Goal: Transaction & Acquisition: Purchase product/service

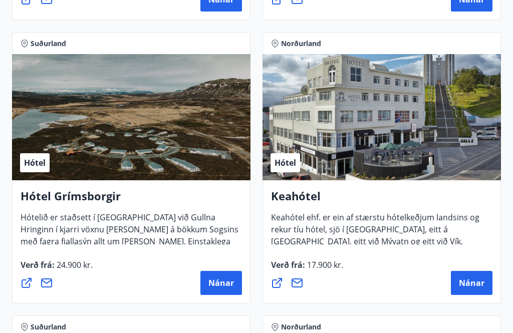
scroll to position [739, 0]
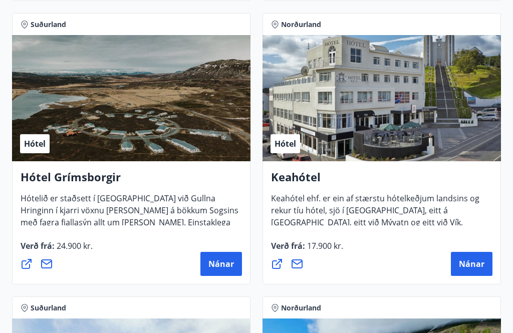
click at [475, 266] on span "Nánar" at bounding box center [472, 264] width 26 height 11
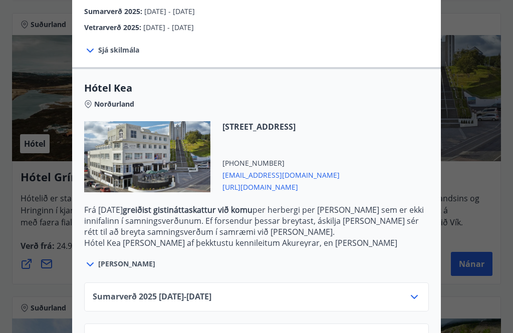
scroll to position [199, 0]
click at [416, 298] on icon at bounding box center [414, 297] width 7 height 4
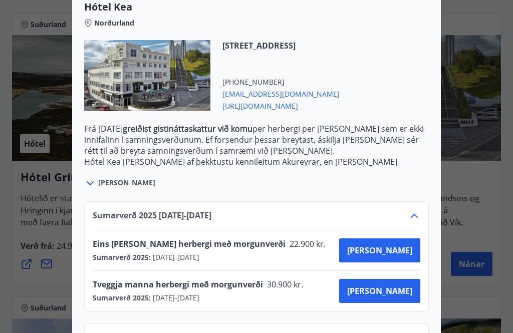
scroll to position [280, 0]
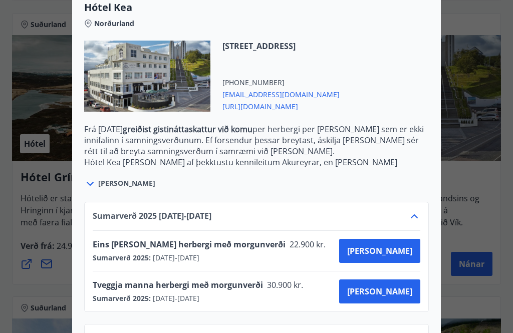
click at [403, 290] on span "[PERSON_NAME]" at bounding box center [379, 291] width 65 height 11
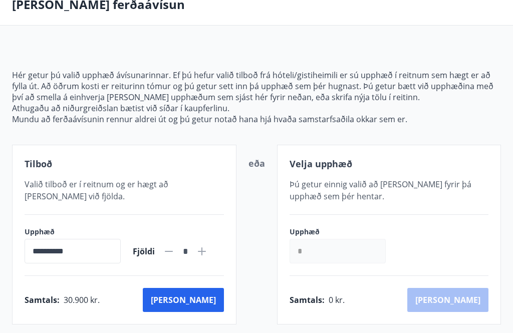
scroll to position [56, 0]
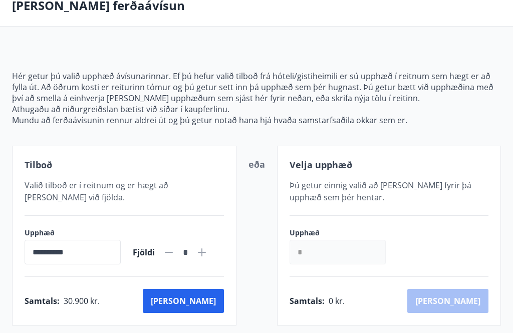
click at [206, 307] on button "[PERSON_NAME]" at bounding box center [183, 301] width 81 height 24
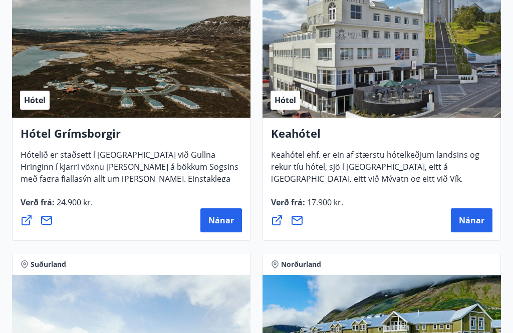
scroll to position [777, 0]
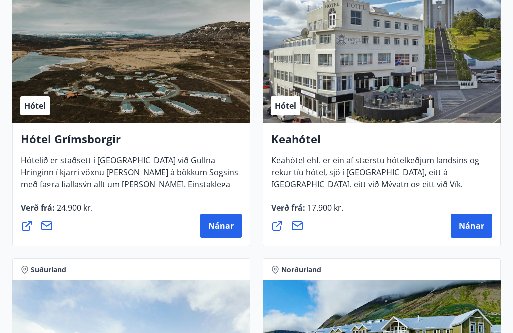
click at [393, 96] on div "Hótel" at bounding box center [381, 60] width 238 height 126
click at [401, 169] on span "Keahótel ehf. er ein af stærstu hótelkeðjum landsins og rekur tíu hótel, sjö í …" at bounding box center [375, 182] width 208 height 55
click at [478, 230] on span "Nánar" at bounding box center [472, 225] width 26 height 11
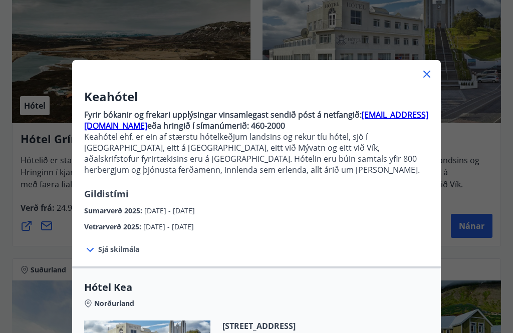
scroll to position [0, 0]
click at [430, 76] on icon at bounding box center [427, 74] width 12 height 12
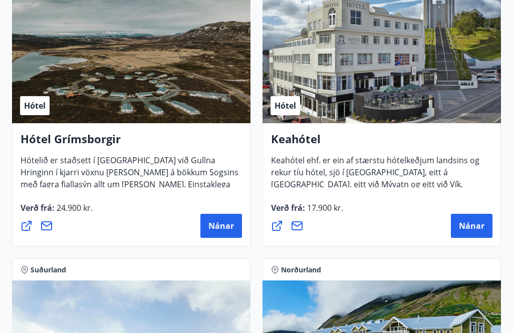
click at [473, 221] on span "Nánar" at bounding box center [472, 225] width 26 height 11
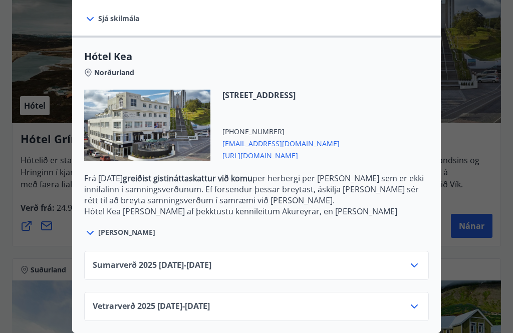
scroll to position [231, 0]
click at [103, 230] on span "[PERSON_NAME]" at bounding box center [126, 232] width 57 height 10
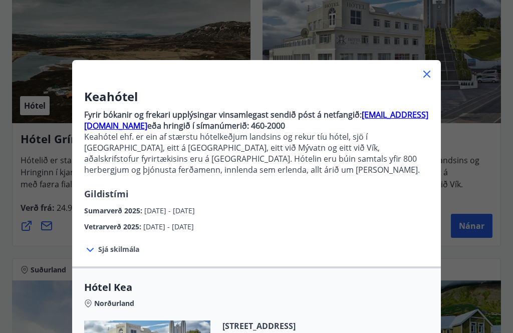
scroll to position [0, 0]
click at [427, 75] on icon at bounding box center [427, 74] width 12 height 12
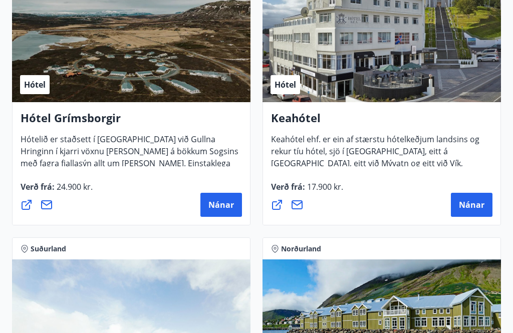
scroll to position [781, 0]
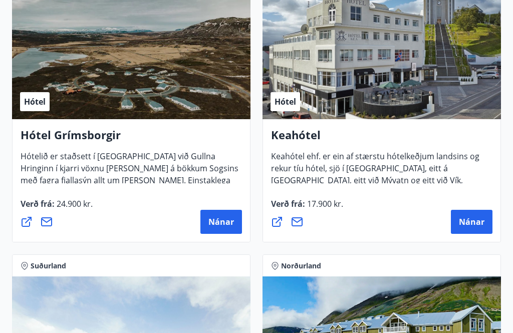
click at [470, 218] on span "Nánar" at bounding box center [472, 221] width 26 height 11
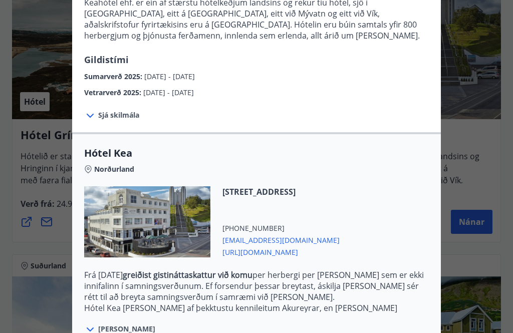
scroll to position [137, 0]
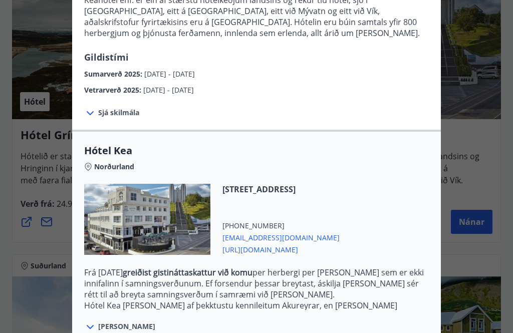
click at [92, 118] on icon at bounding box center [90, 113] width 12 height 12
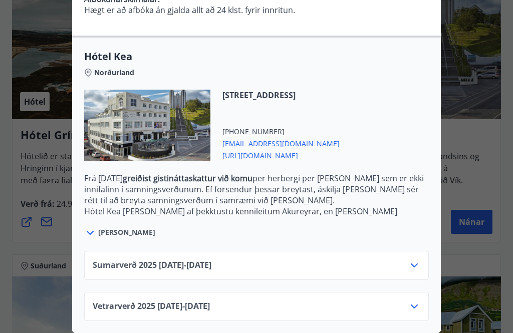
scroll to position [321, 0]
click at [411, 271] on icon at bounding box center [414, 265] width 12 height 12
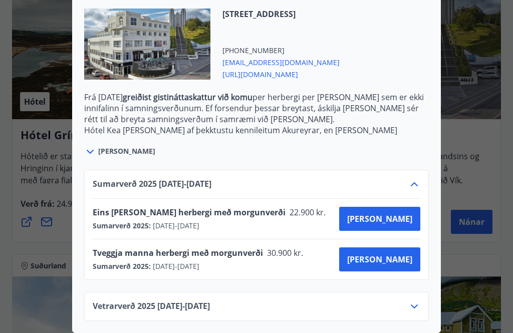
scroll to position [402, 0]
click at [400, 262] on span "[PERSON_NAME]" at bounding box center [379, 259] width 65 height 11
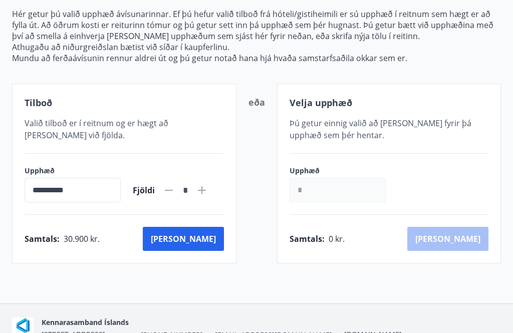
click at [214, 235] on button "[PERSON_NAME]" at bounding box center [183, 239] width 81 height 24
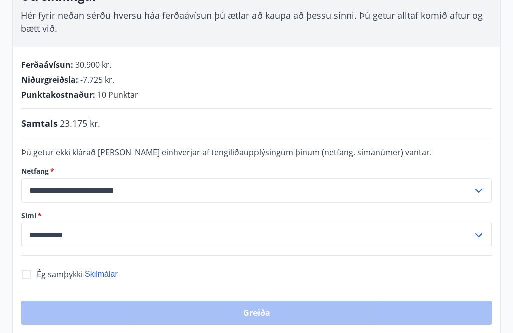
scroll to position [187, 0]
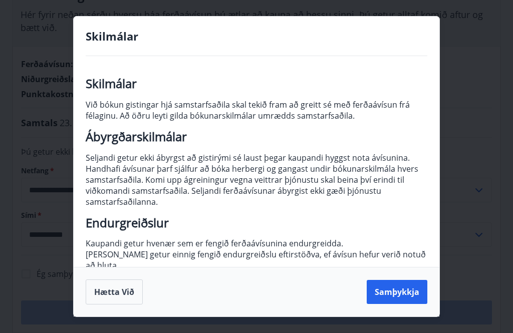
click at [400, 304] on button "Samþykkja" at bounding box center [397, 292] width 61 height 24
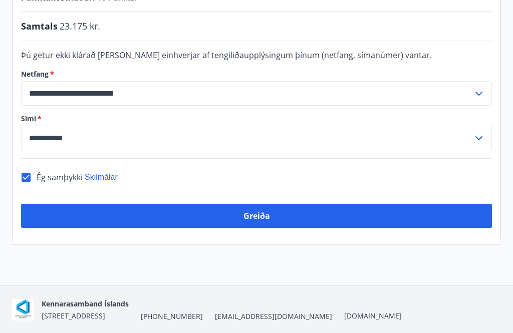
scroll to position [288, 0]
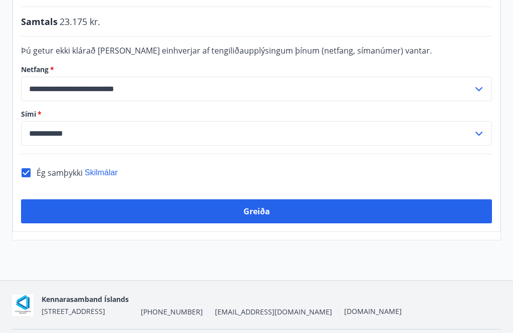
click at [261, 219] on button "Greiða" at bounding box center [256, 211] width 471 height 24
